Goal: Answer question/provide support: Answer question/provide support

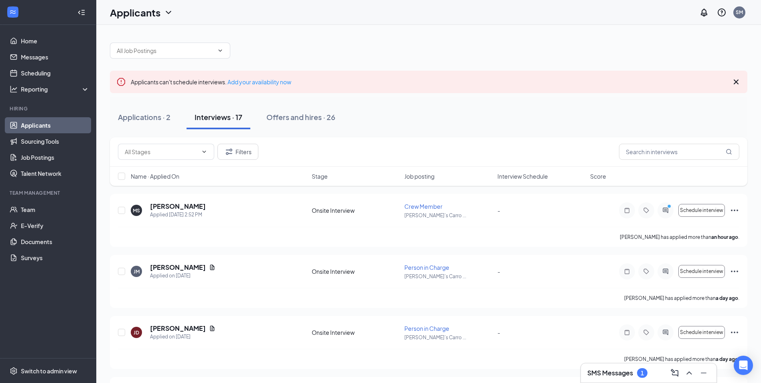
click at [644, 371] on div "1" at bounding box center [642, 373] width 10 height 10
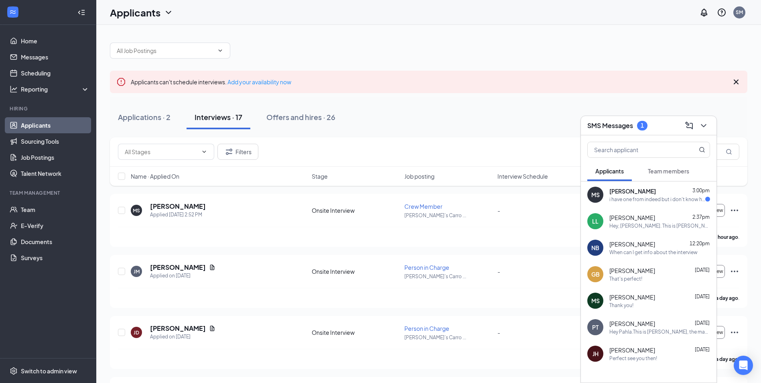
click at [653, 199] on div "i have one from indeed but i don't know how to attach it" at bounding box center [657, 199] width 96 height 7
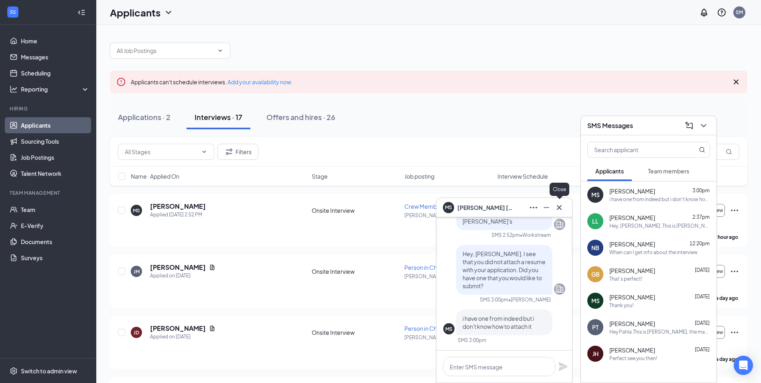
drag, startPoint x: 559, startPoint y: 207, endPoint x: 678, endPoint y: 140, distance: 136.9
click at [559, 207] on icon "Cross" at bounding box center [559, 207] width 5 height 5
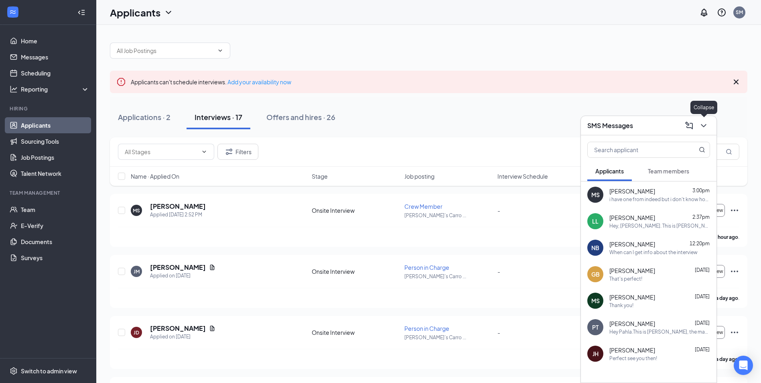
click at [704, 128] on icon "ChevronDown" at bounding box center [704, 126] width 10 height 10
